Goal: Task Accomplishment & Management: Complete application form

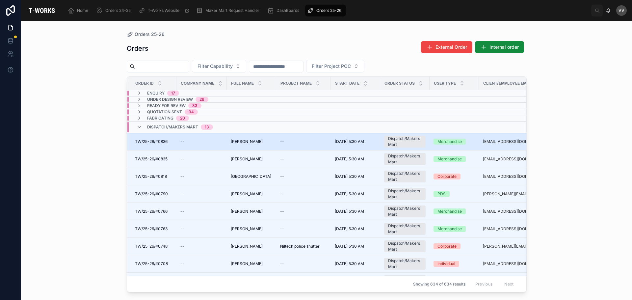
click at [255, 143] on span "[PERSON_NAME]" at bounding box center [247, 141] width 32 height 5
click at [158, 140] on span "TW/25-26/#0836" at bounding box center [151, 141] width 33 height 5
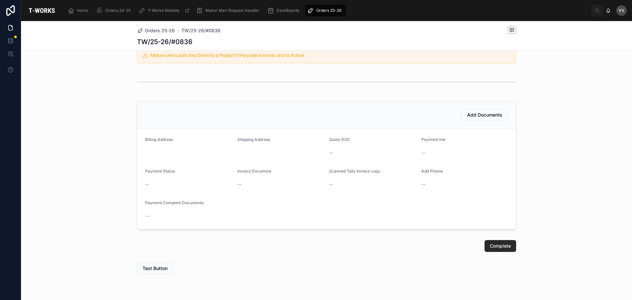
scroll to position [157, 0]
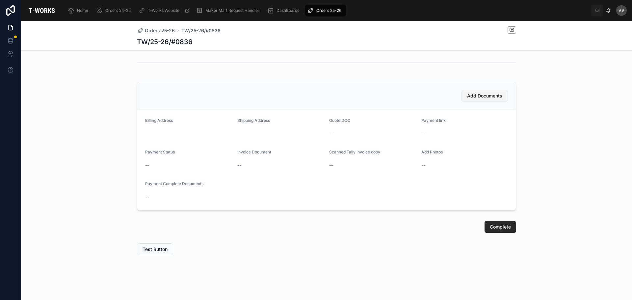
click at [471, 94] on span "Add Documents" at bounding box center [484, 95] width 35 height 7
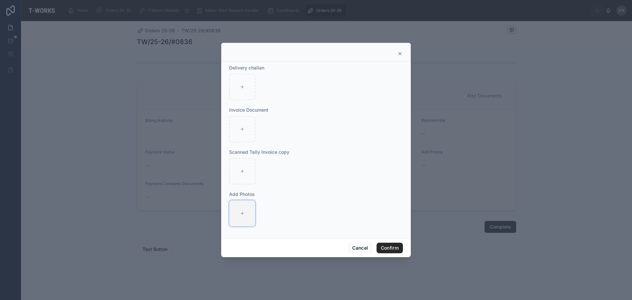
click at [240, 217] on div at bounding box center [242, 213] width 26 height 26
click at [237, 213] on div at bounding box center [242, 213] width 26 height 26
type input "**********"
click at [242, 204] on icon "button" at bounding box center [243, 205] width 5 height 5
click at [257, 194] on icon "button" at bounding box center [257, 194] width 0 height 1
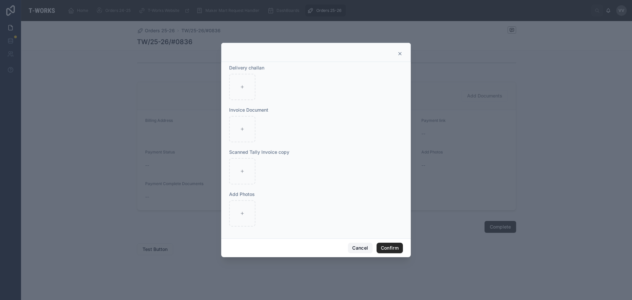
click at [363, 247] on button "Cancel" at bounding box center [360, 248] width 24 height 11
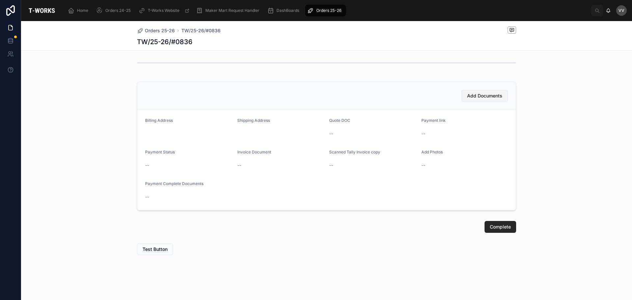
click at [476, 96] on span "Add Documents" at bounding box center [484, 95] width 35 height 7
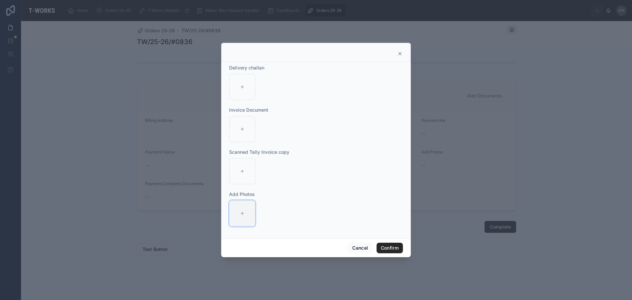
click at [241, 211] on icon at bounding box center [242, 213] width 5 height 5
type input "**********"
click at [387, 246] on button "Confirm" at bounding box center [390, 248] width 26 height 11
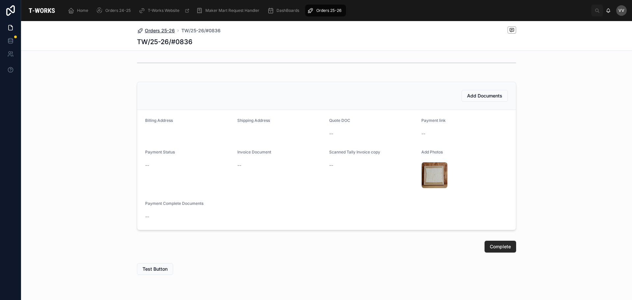
click at [163, 30] on span "Orders 25-26" at bounding box center [160, 30] width 30 height 7
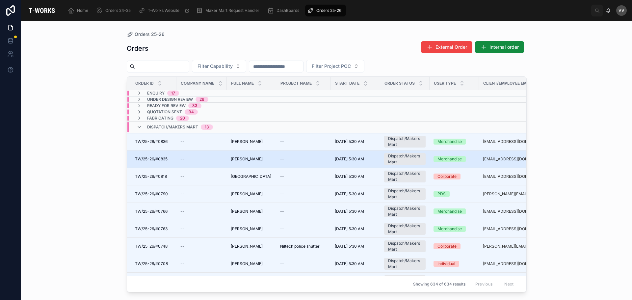
click at [255, 160] on span "[PERSON_NAME]" at bounding box center [247, 158] width 32 height 5
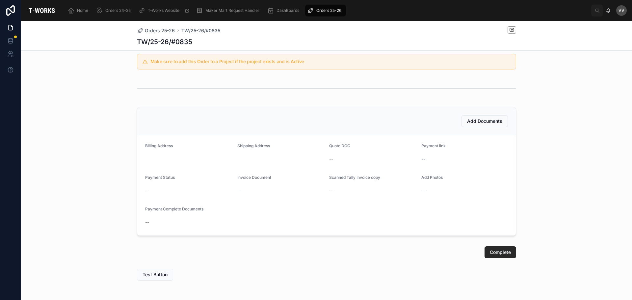
scroll to position [157, 0]
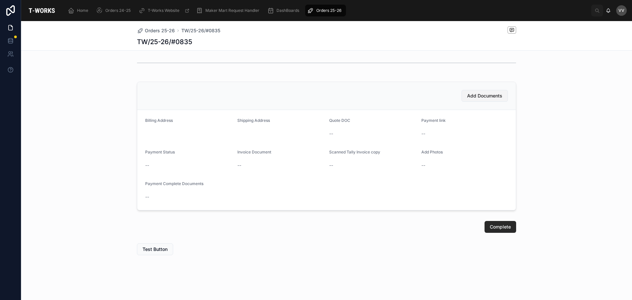
click at [476, 98] on span "Add Documents" at bounding box center [484, 95] width 35 height 7
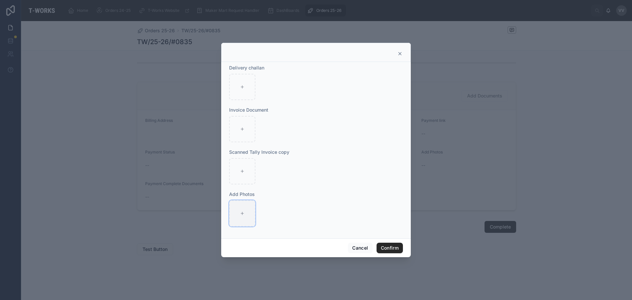
click at [240, 212] on icon at bounding box center [242, 213] width 5 height 5
type input "**********"
click at [386, 248] on button "Confirm" at bounding box center [390, 248] width 26 height 11
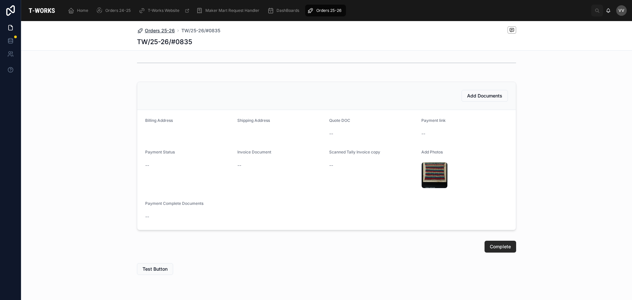
click at [165, 31] on span "Orders 25-26" at bounding box center [160, 30] width 30 height 7
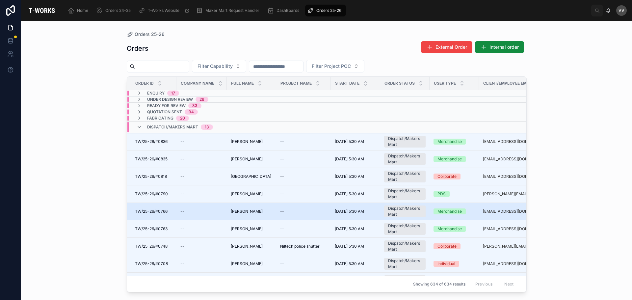
click at [163, 211] on span "TW/25-26/#0766" at bounding box center [151, 211] width 33 height 5
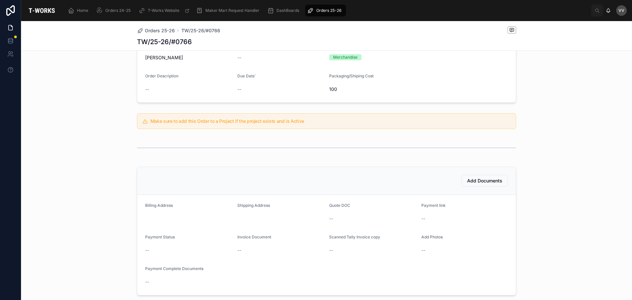
scroll to position [132, 0]
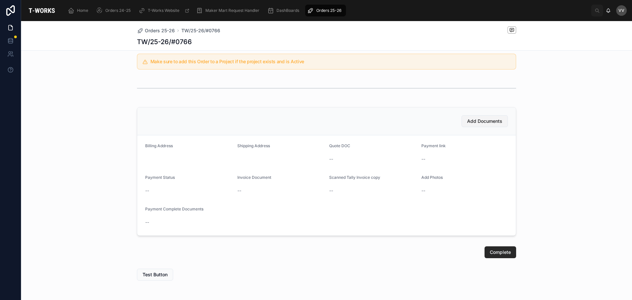
click at [476, 120] on span "Add Documents" at bounding box center [484, 121] width 35 height 7
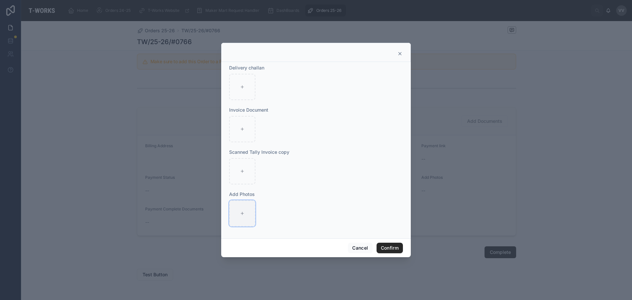
click at [241, 213] on icon at bounding box center [242, 213] width 5 height 5
type input "**********"
click at [394, 250] on button "Confirm" at bounding box center [390, 248] width 26 height 11
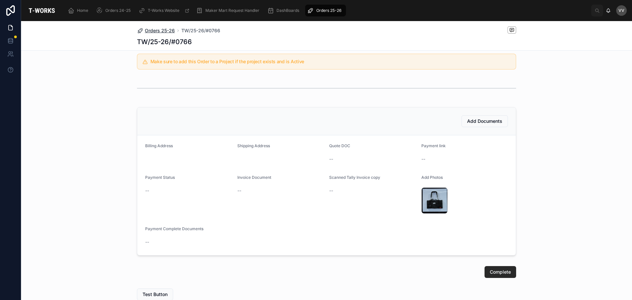
click at [163, 32] on span "Orders 25-26" at bounding box center [160, 30] width 30 height 7
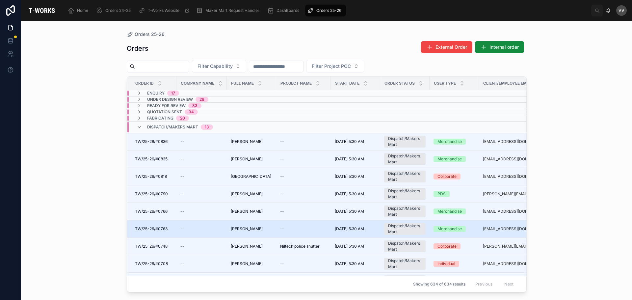
click at [245, 228] on span "[PERSON_NAME]" at bounding box center [247, 228] width 32 height 5
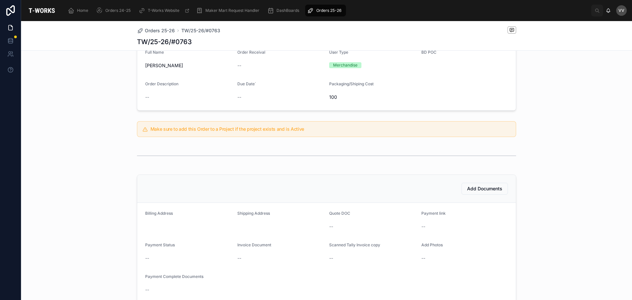
scroll to position [157, 0]
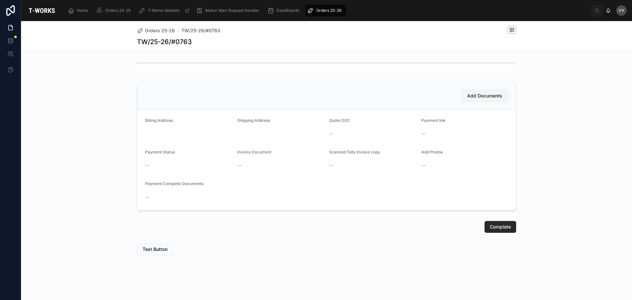
click at [483, 96] on span "Add Documents" at bounding box center [484, 95] width 35 height 7
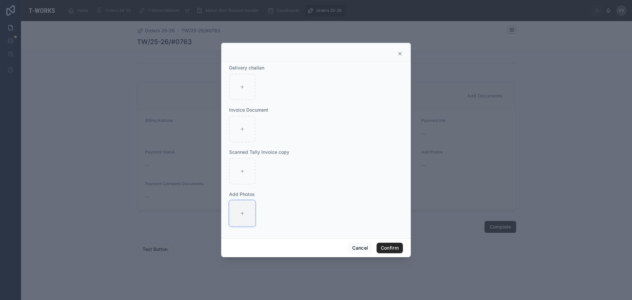
click at [246, 214] on div at bounding box center [242, 213] width 26 height 26
type input "**********"
click at [392, 248] on button "Confirm" at bounding box center [390, 248] width 26 height 11
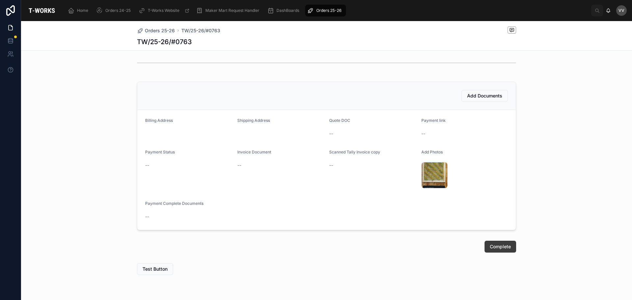
click at [501, 246] on span "Complete" at bounding box center [500, 246] width 21 height 7
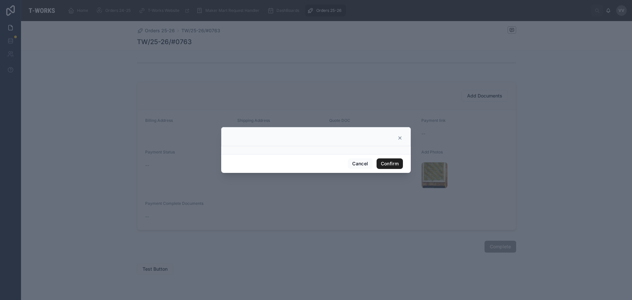
click at [392, 164] on button "Confirm" at bounding box center [390, 163] width 26 height 11
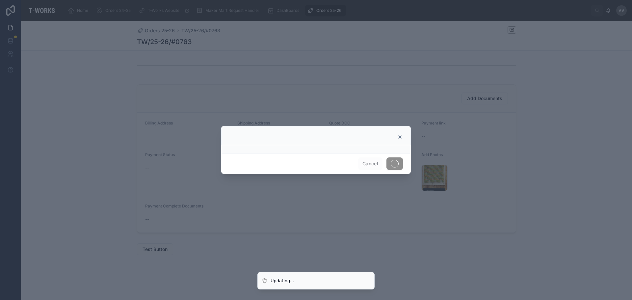
scroll to position [154, 0]
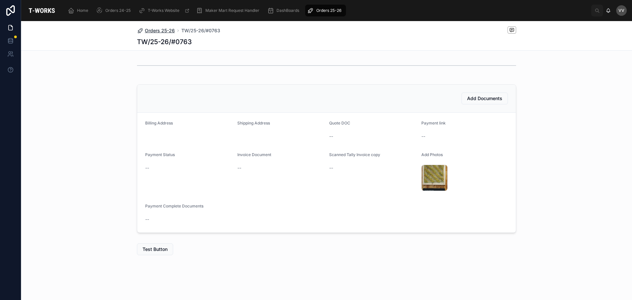
click at [163, 29] on span "Orders 25-26" at bounding box center [160, 30] width 30 height 7
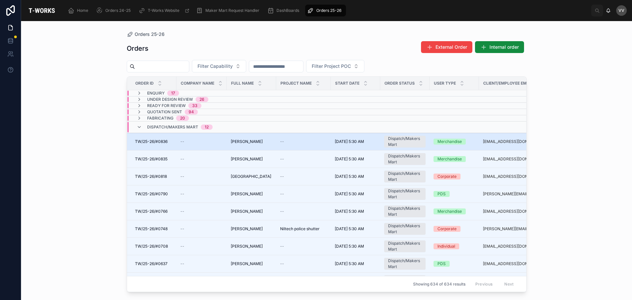
click at [243, 141] on span "[PERSON_NAME]" at bounding box center [247, 141] width 32 height 5
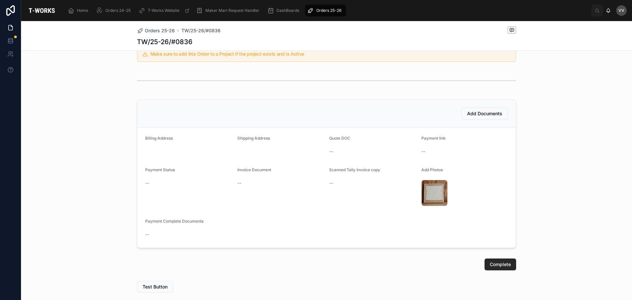
scroll to position [165, 0]
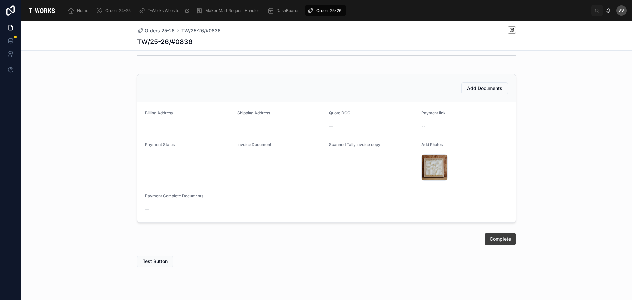
click at [500, 238] on span "Complete" at bounding box center [500, 239] width 21 height 7
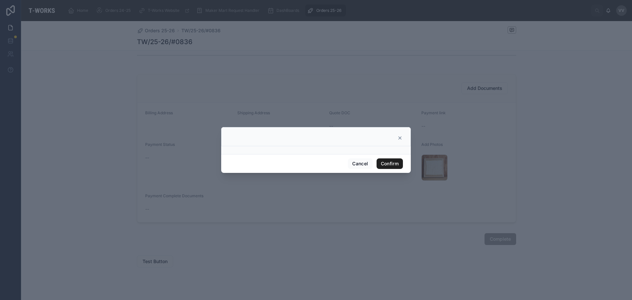
click at [394, 162] on button "Confirm" at bounding box center [390, 163] width 26 height 11
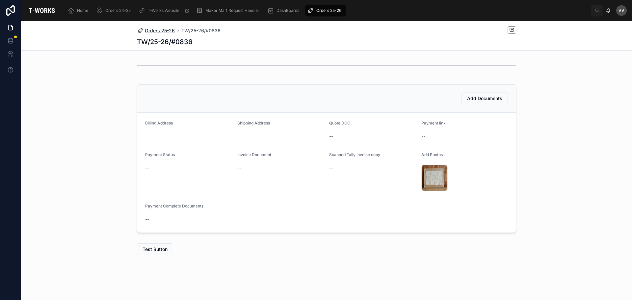
click at [164, 31] on span "Orders 25-26" at bounding box center [160, 30] width 30 height 7
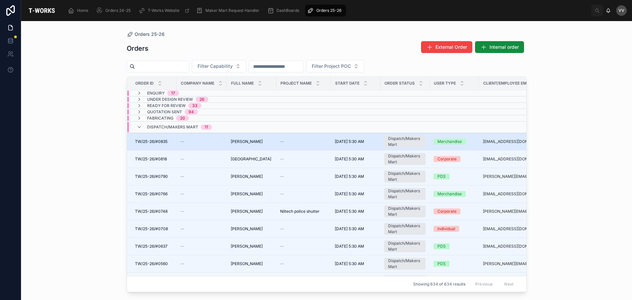
click at [243, 141] on span "[PERSON_NAME]" at bounding box center [247, 141] width 32 height 5
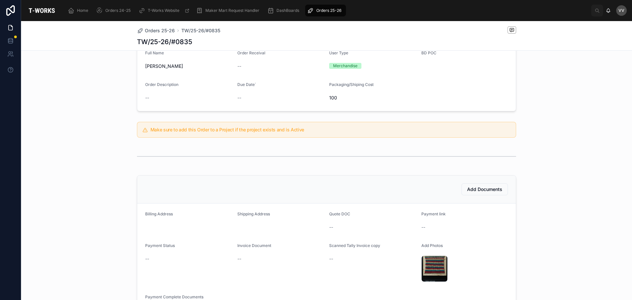
scroll to position [165, 0]
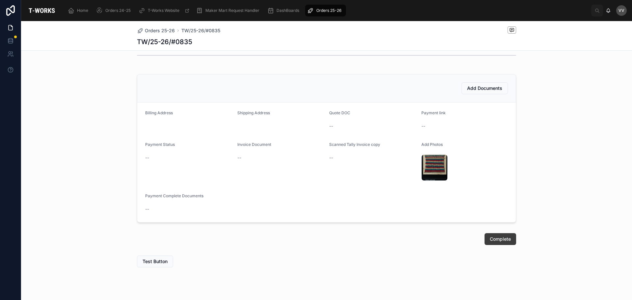
click at [499, 237] on span "Complete" at bounding box center [500, 239] width 21 height 7
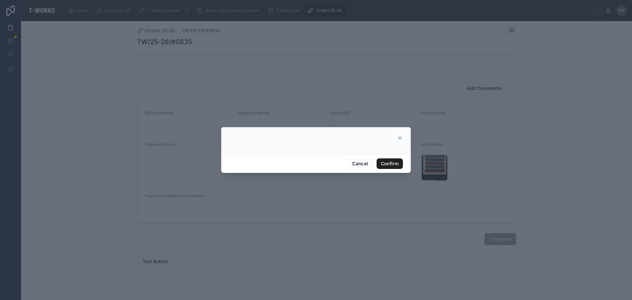
click at [392, 164] on button "Confirm" at bounding box center [390, 163] width 26 height 11
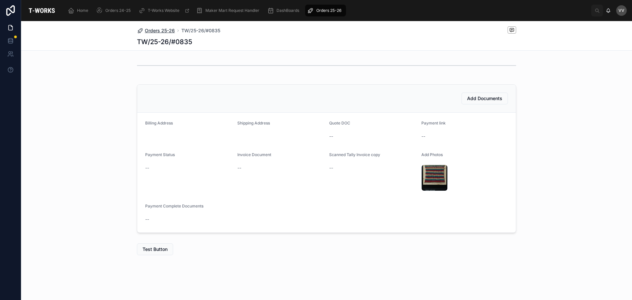
click at [163, 30] on span "Orders 25-26" at bounding box center [160, 30] width 30 height 7
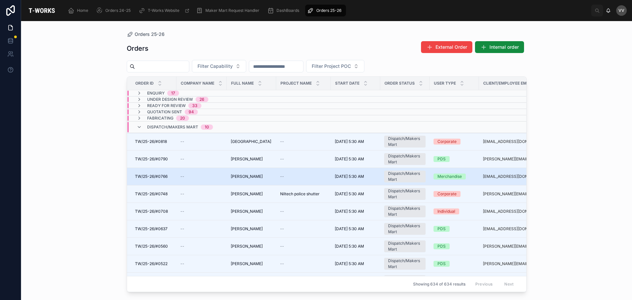
click at [257, 175] on span "[PERSON_NAME]" at bounding box center [247, 176] width 32 height 5
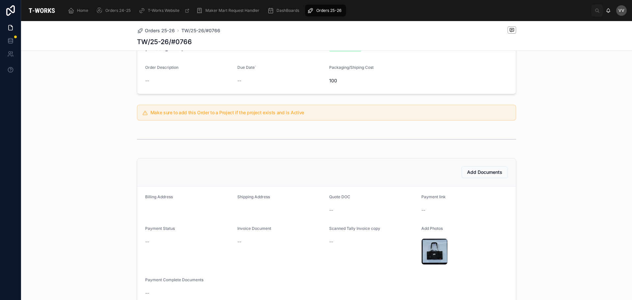
scroll to position [165, 0]
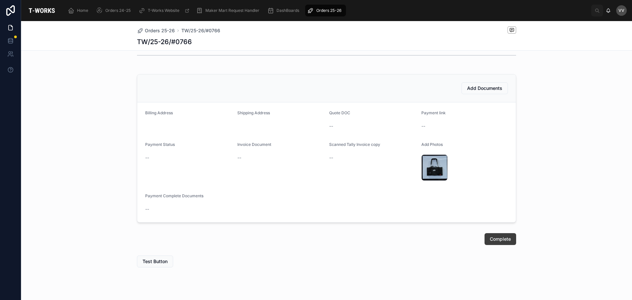
click at [497, 237] on span "Complete" at bounding box center [500, 239] width 21 height 7
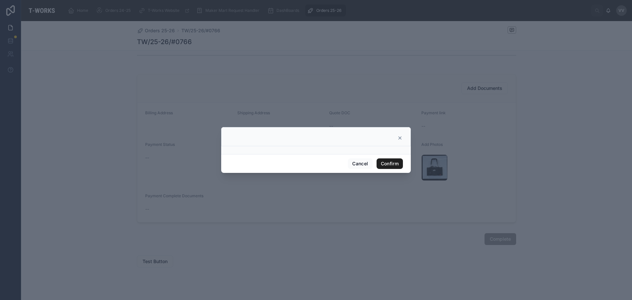
click at [391, 163] on button "Confirm" at bounding box center [390, 163] width 26 height 11
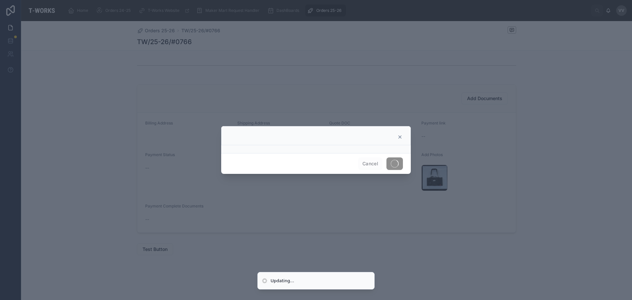
scroll to position [154, 0]
